Goal: Navigation & Orientation: Find specific page/section

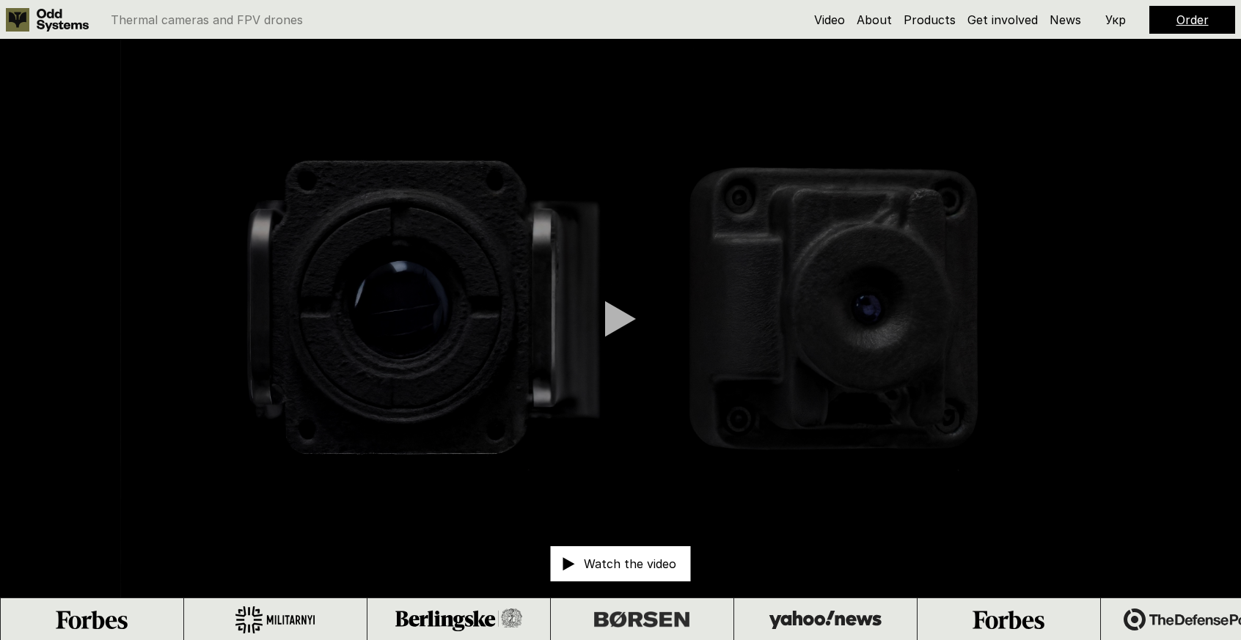
scroll to position [1299, 0]
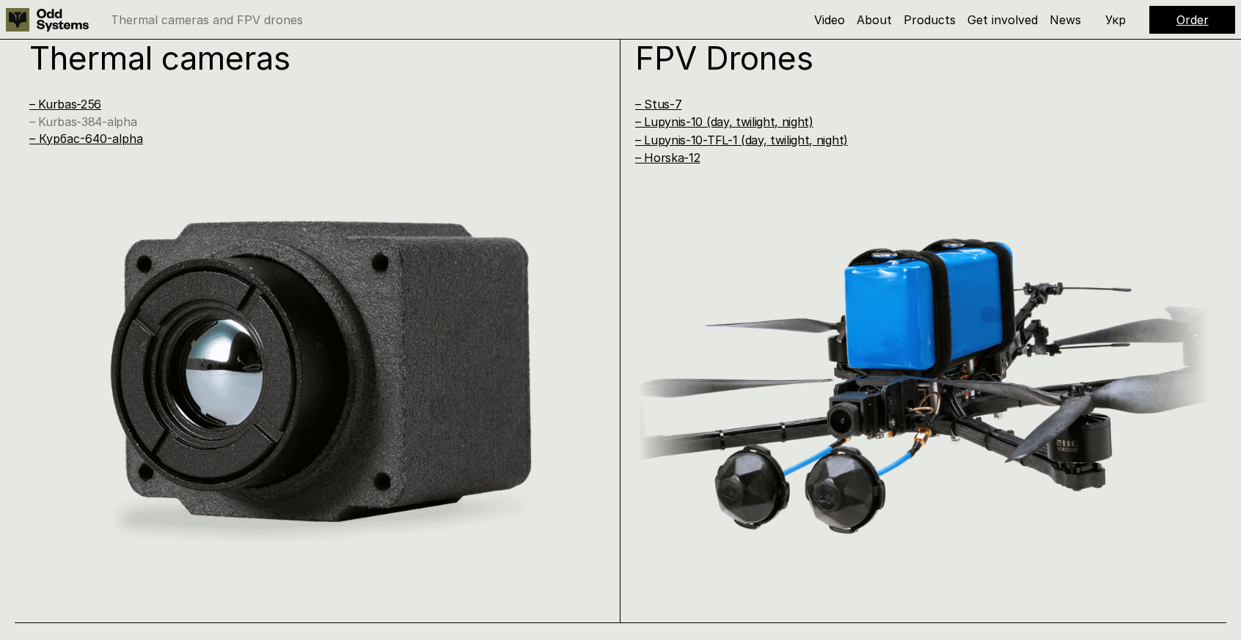
click at [116, 125] on link "– Kurbas-384-alpha" at bounding box center [82, 121] width 107 height 15
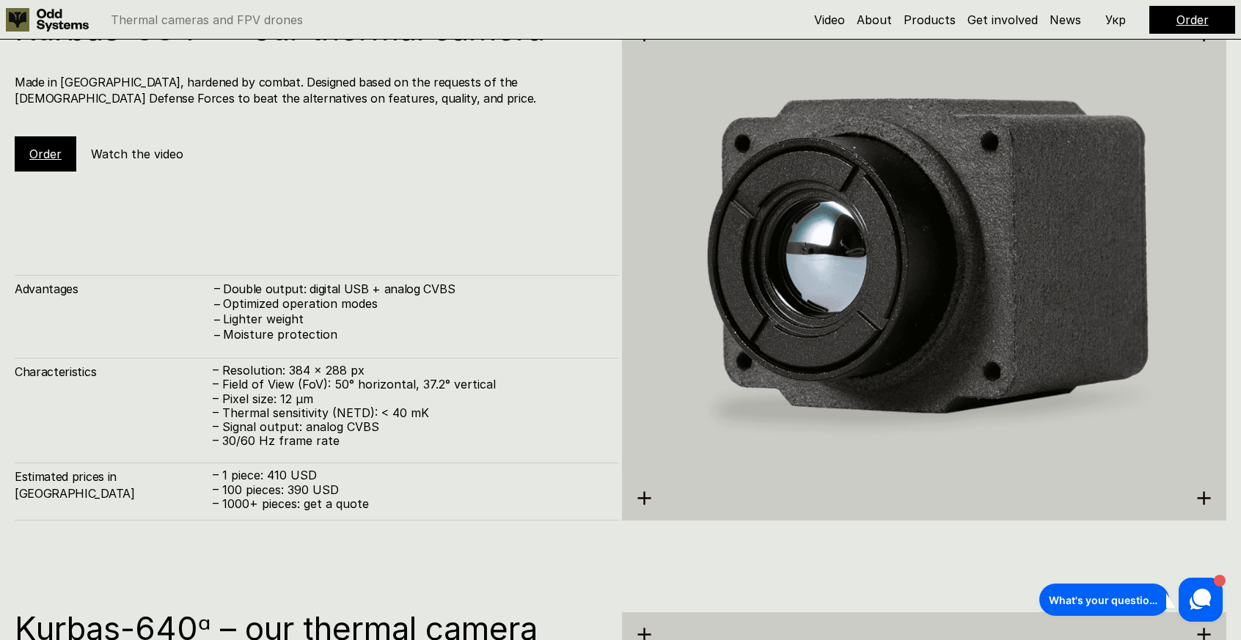
scroll to position [2563, 0]
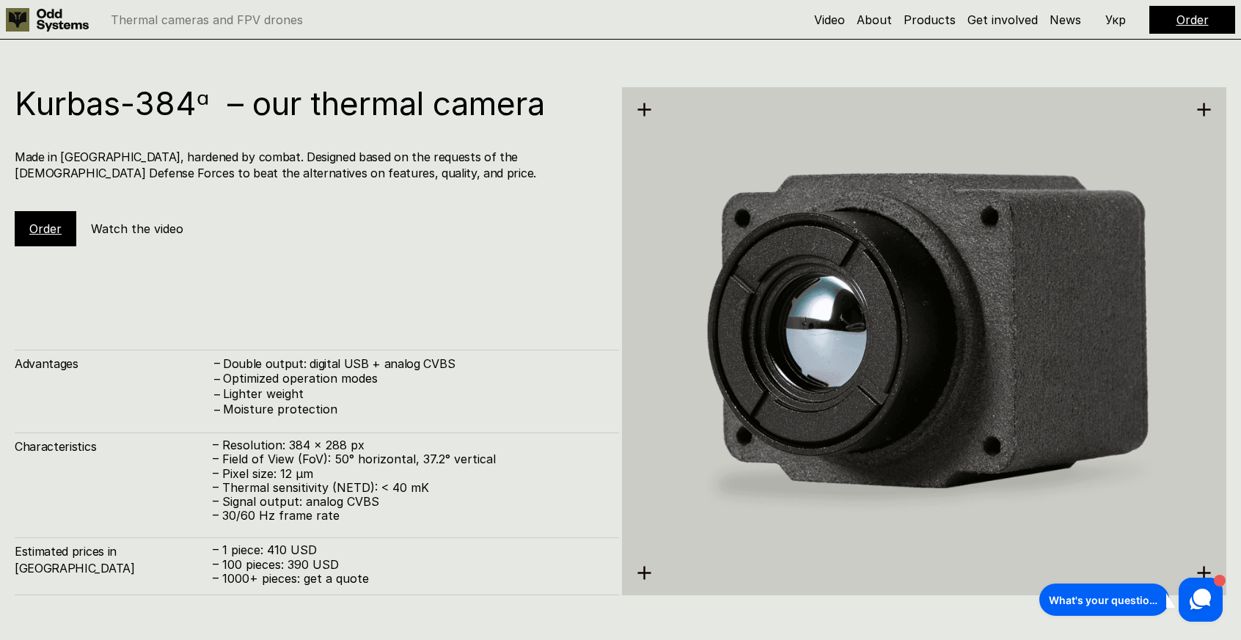
scroll to position [1299, 0]
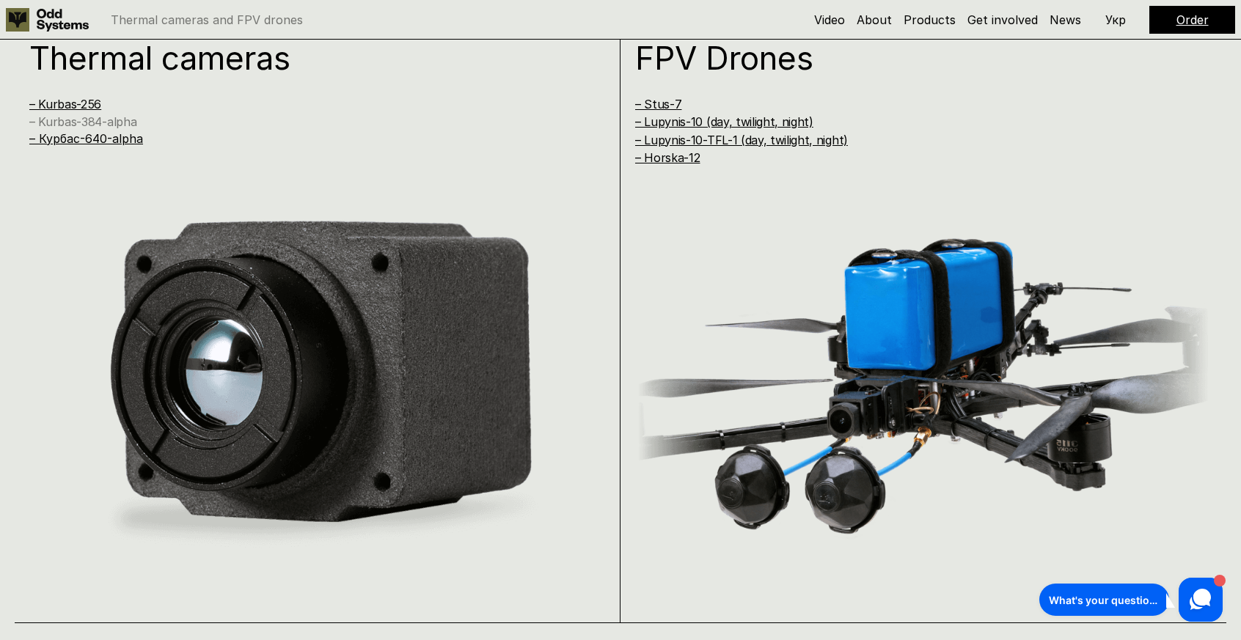
click at [110, 117] on link "– Kurbas-384-alpha" at bounding box center [82, 121] width 107 height 15
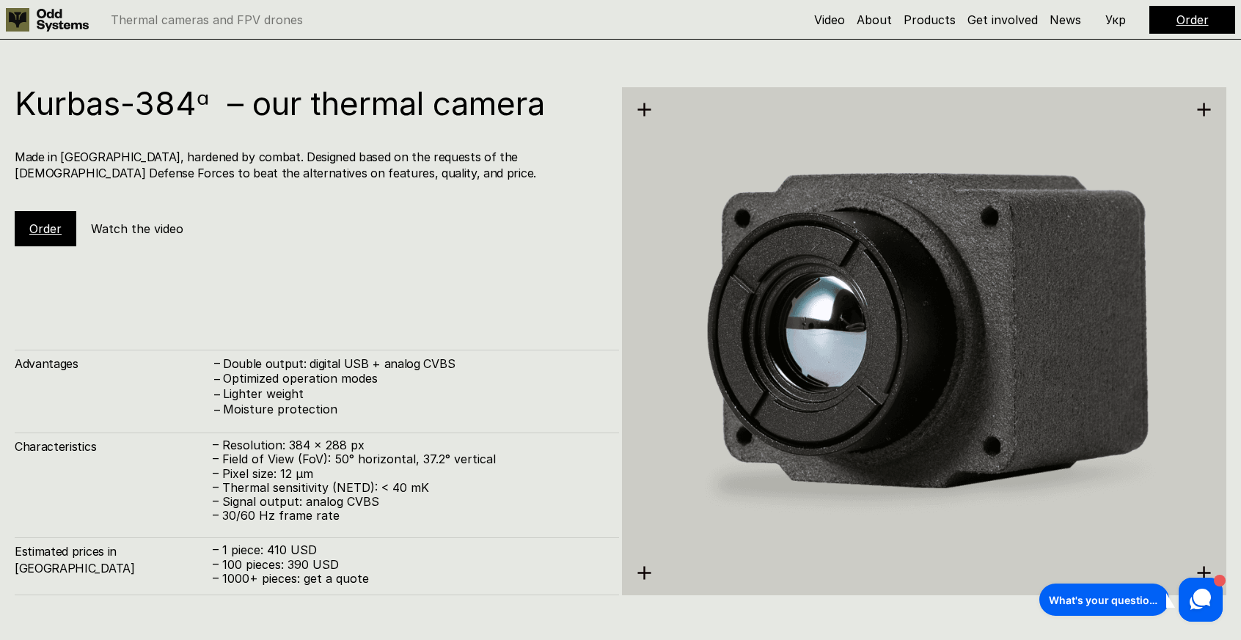
scroll to position [1299, 0]
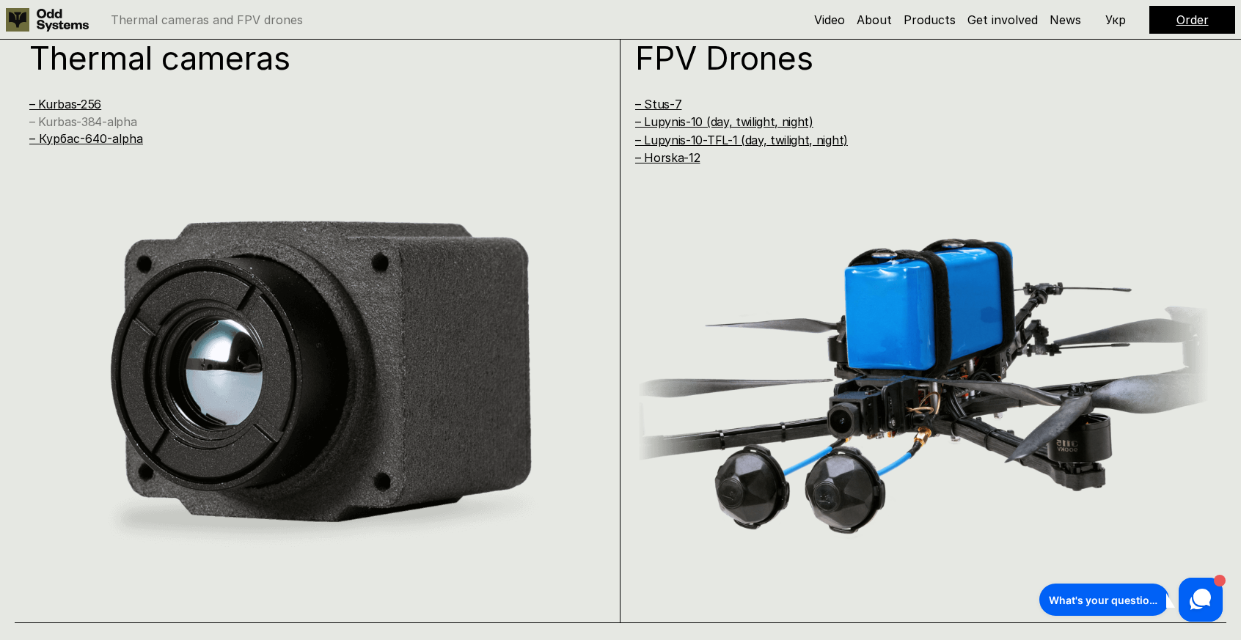
click at [110, 124] on link "– Kurbas-384-alpha" at bounding box center [82, 121] width 107 height 15
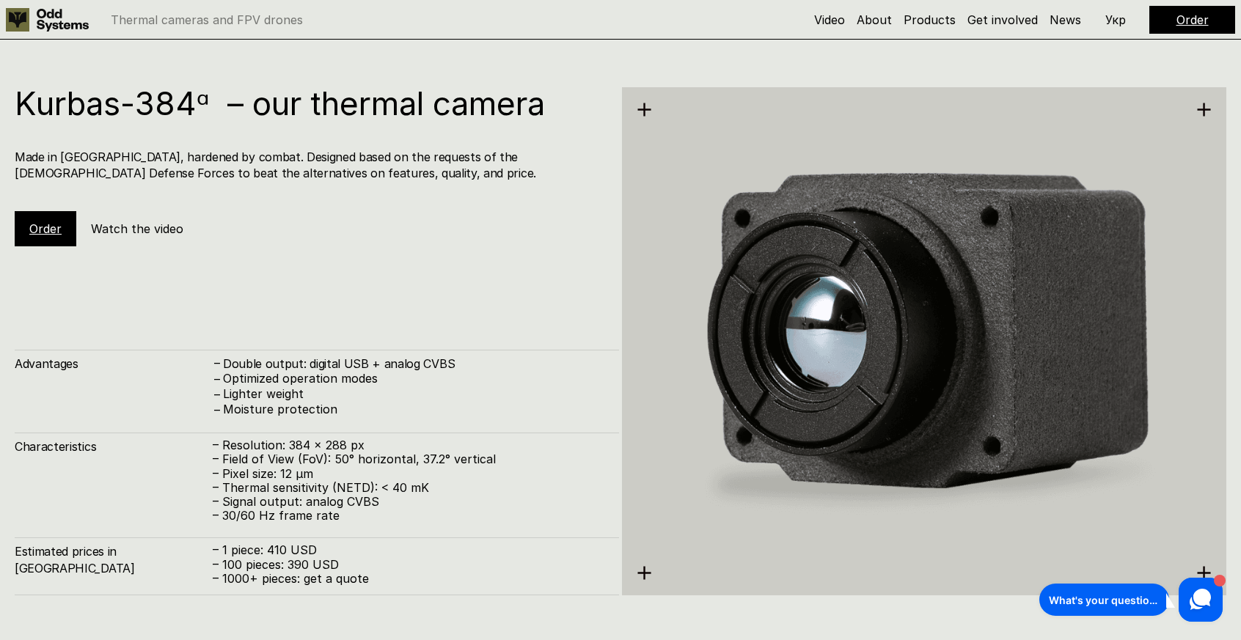
scroll to position [1299, 0]
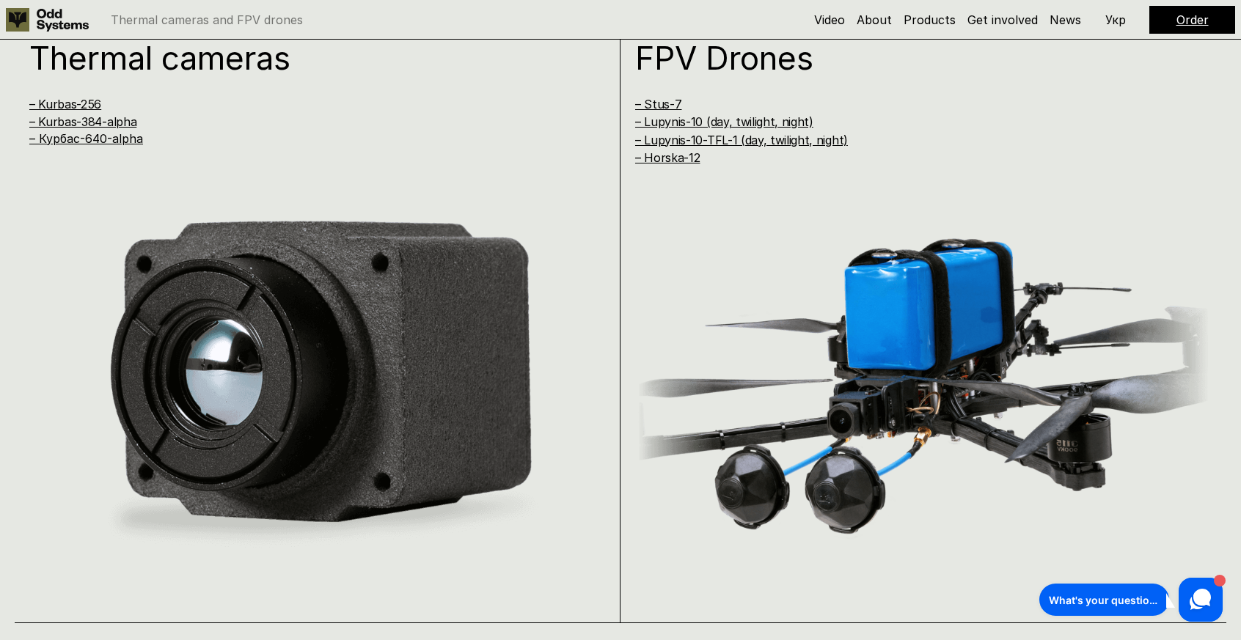
click at [109, 146] on p "– Курбас-640-alpha" at bounding box center [300, 139] width 542 height 14
click at [104, 139] on link "– Курбас-640-alpha" at bounding box center [86, 138] width 114 height 15
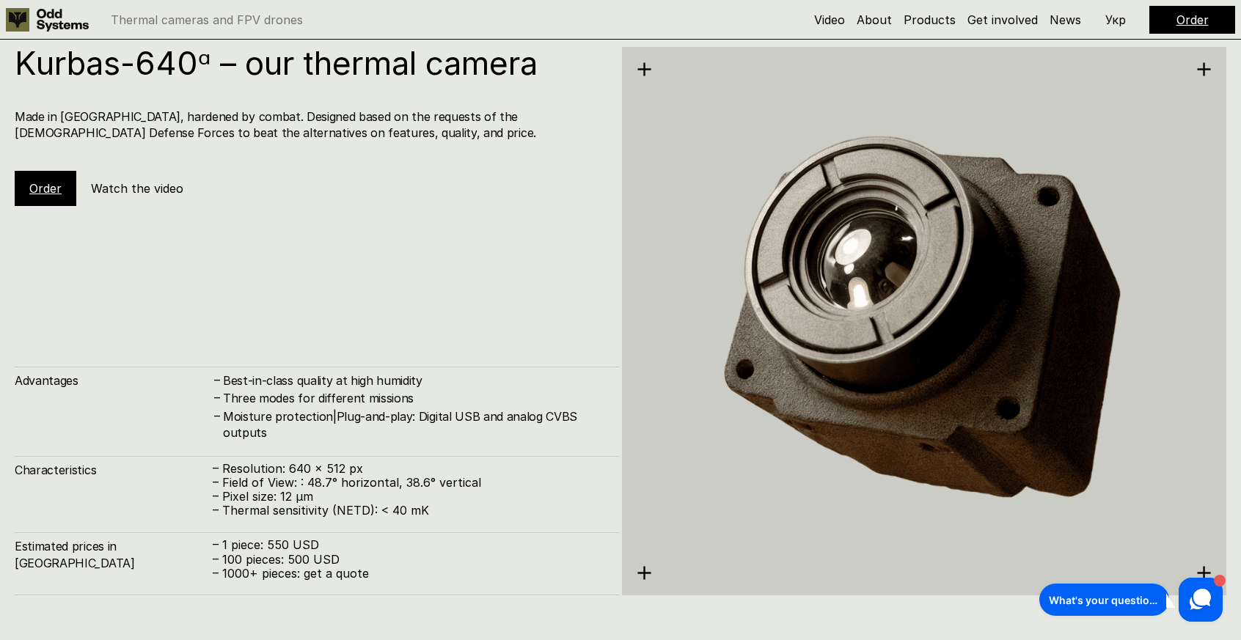
scroll to position [3203, 0]
